Goal: Manage account settings

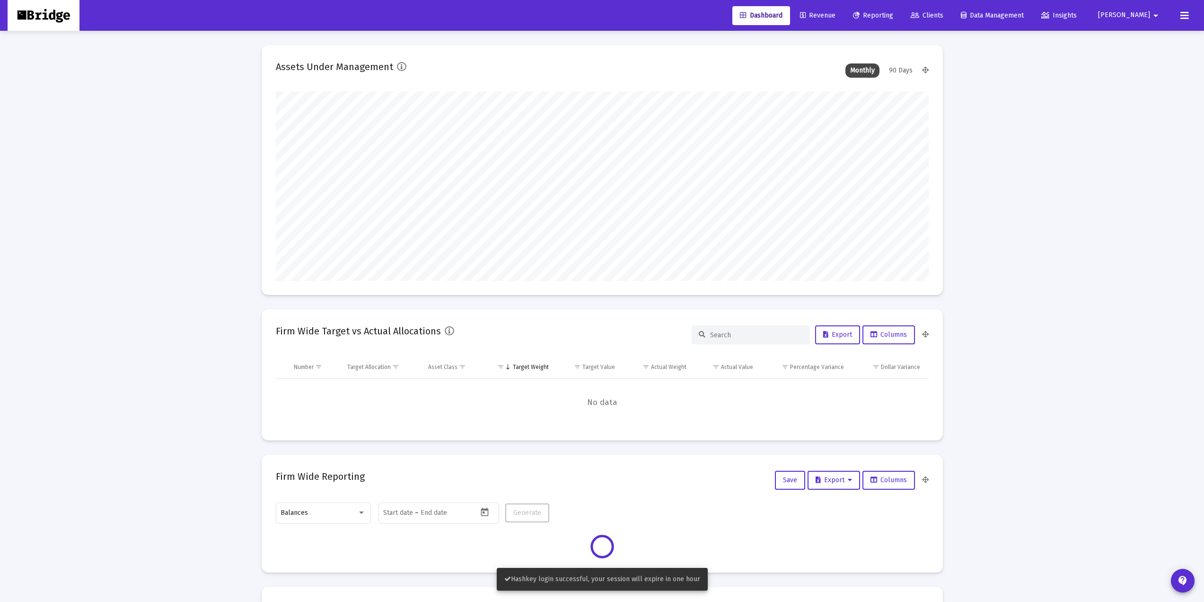
scroll to position [189, 653]
type input "[DATE]"
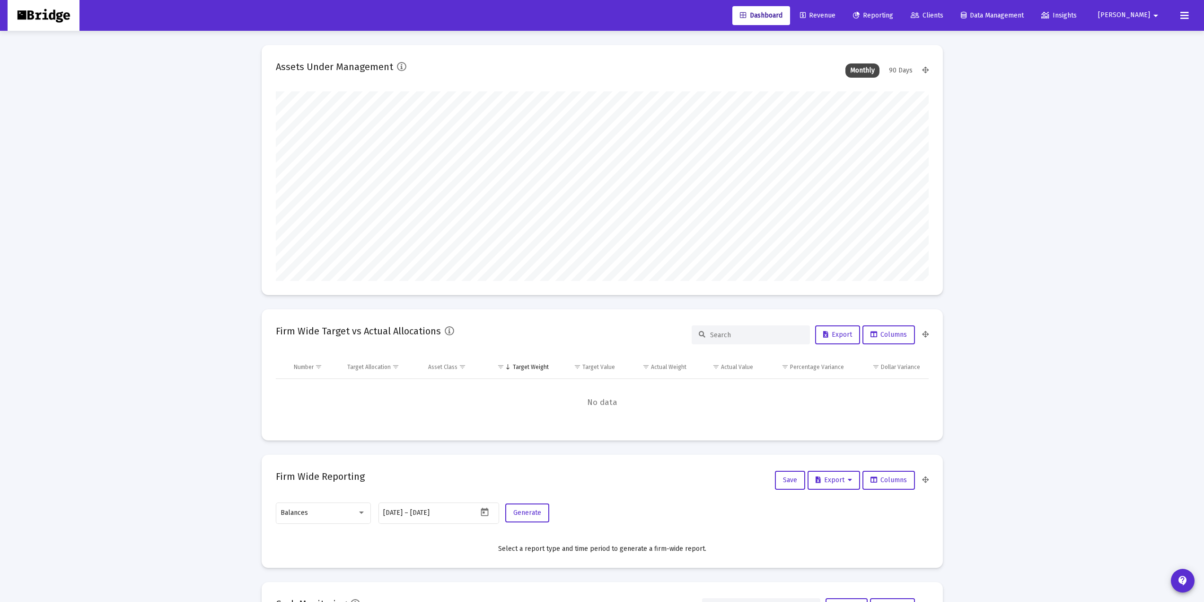
click at [891, 14] on span "[PERSON_NAME]" at bounding box center [1124, 15] width 52 height 8
click at [891, 41] on span "Settings" at bounding box center [1156, 40] width 28 height 23
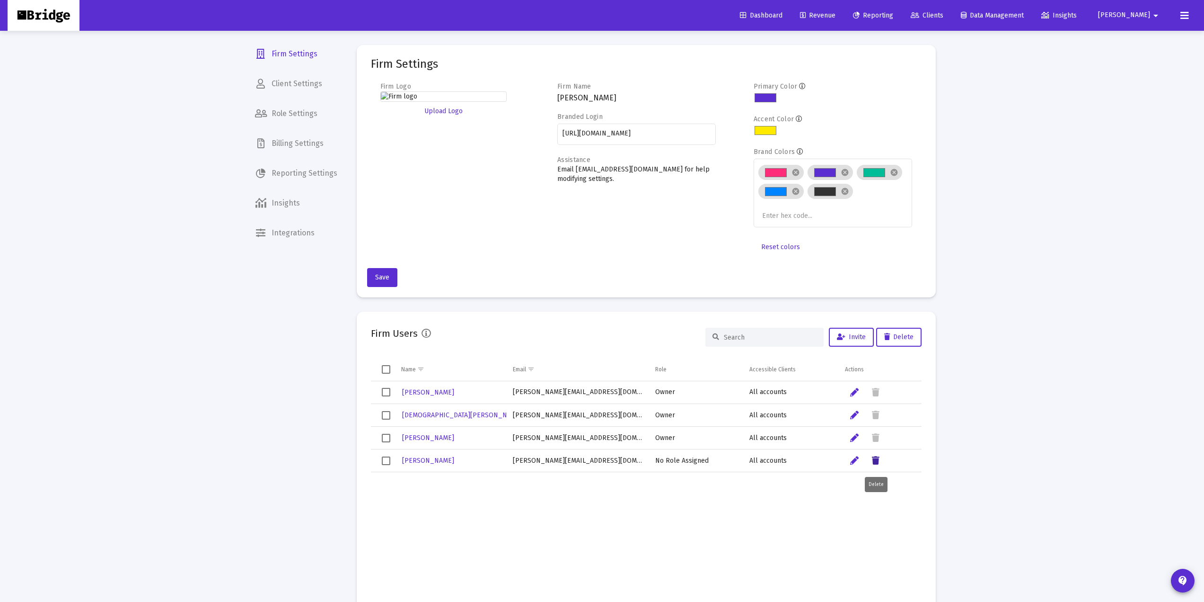
click at [880, 421] on button "Data grid" at bounding box center [876, 460] width 19 height 19
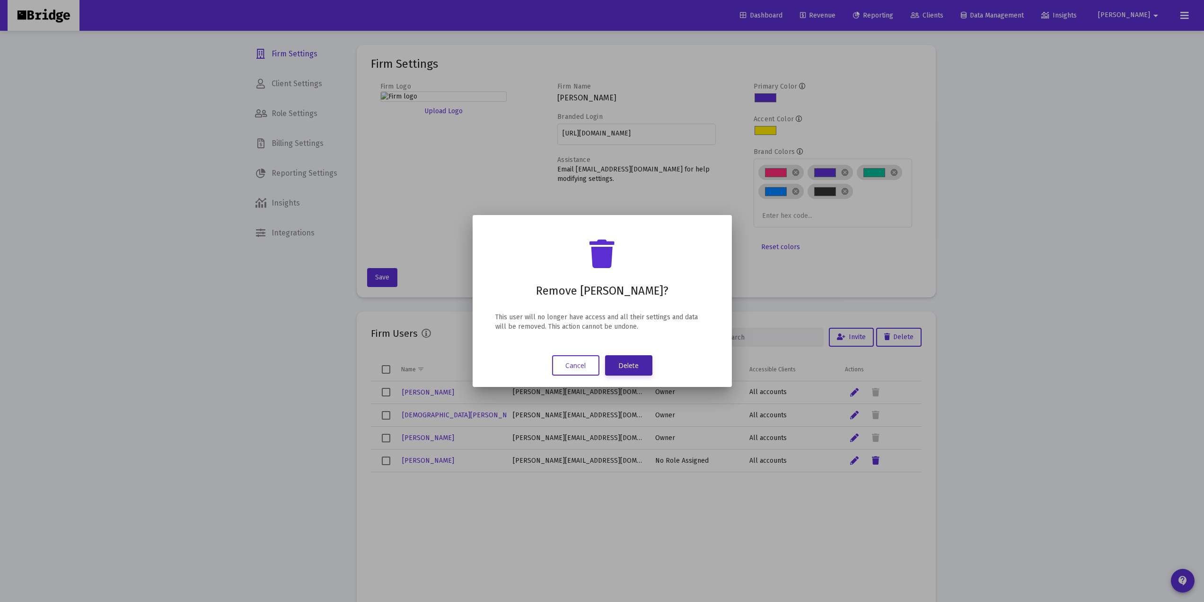
click at [628, 361] on button "Delete" at bounding box center [628, 365] width 47 height 20
